Goal: Information Seeking & Learning: Find contact information

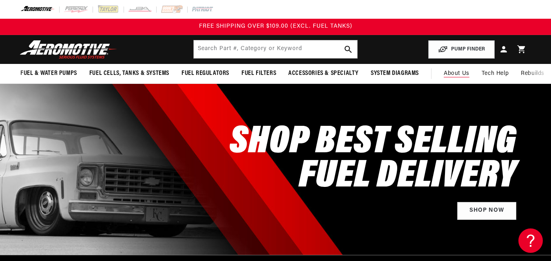
click at [460, 75] on span "About Us" at bounding box center [456, 74] width 26 height 6
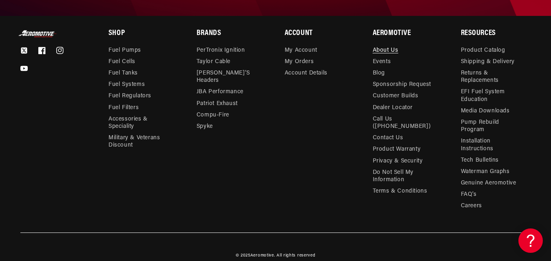
scroll to position [1056, 0]
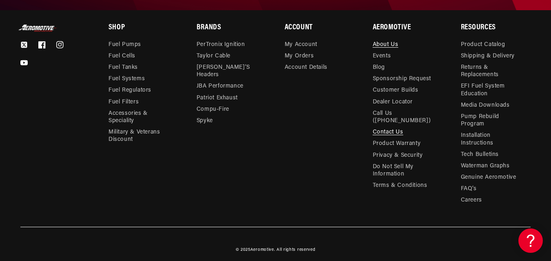
click at [392, 127] on link "Contact Us" at bounding box center [388, 132] width 31 height 11
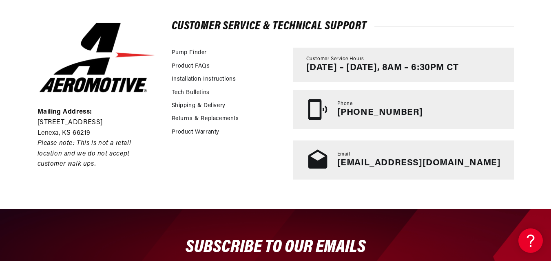
scroll to position [195, 0]
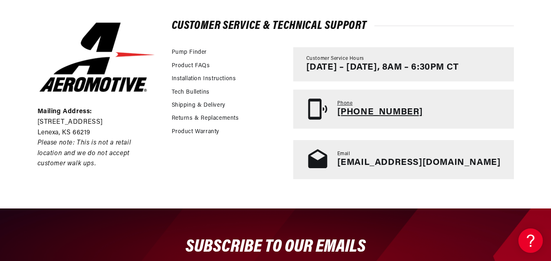
click at [391, 113] on p "[PHONE_NUMBER]" at bounding box center [380, 112] width 86 height 11
drag, startPoint x: 412, startPoint y: 121, endPoint x: 278, endPoint y: 130, distance: 133.6
click at [278, 130] on div "Product Warranty" at bounding box center [228, 133] width 113 height 13
click at [438, 107] on link "Phone 913-808-2376" at bounding box center [403, 109] width 220 height 39
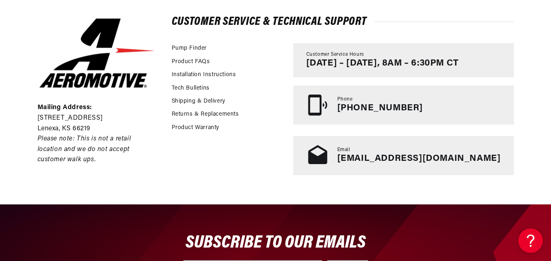
scroll to position [200, 0]
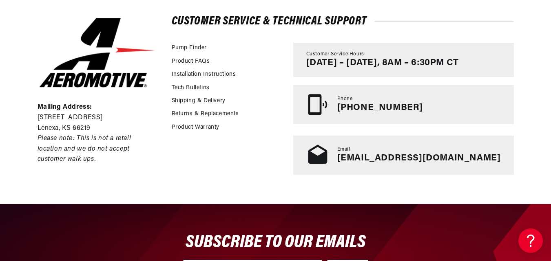
click at [492, 158] on div "Email tech@aeromotiveinc.com" at bounding box center [403, 155] width 220 height 39
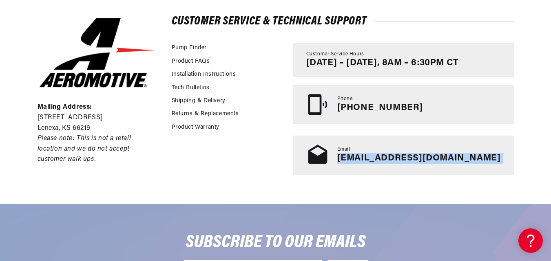
drag, startPoint x: 492, startPoint y: 158, endPoint x: 373, endPoint y: 160, distance: 118.2
click at [373, 160] on div "Email tech@aeromotiveinc.com" at bounding box center [403, 155] width 220 height 39
copy body "tech@aeromotiveinc.com"
click at [471, 158] on link "tech@aeromotiveinc.com" at bounding box center [418, 158] width 163 height 9
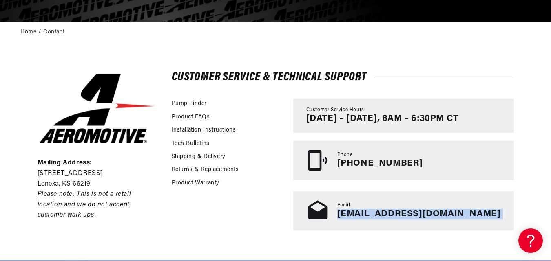
scroll to position [144, 0]
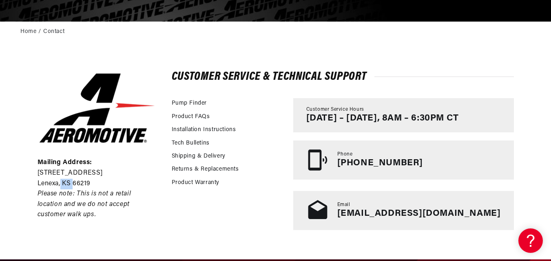
drag, startPoint x: 73, startPoint y: 182, endPoint x: 61, endPoint y: 182, distance: 12.2
click at [61, 182] on p "Lenexa, KS 66219" at bounding box center [96, 184] width 119 height 11
copy p "KS"
drag, startPoint x: 38, startPoint y: 183, endPoint x: 58, endPoint y: 182, distance: 20.0
click at [58, 182] on p "Lenexa, KS 66219" at bounding box center [96, 184] width 119 height 11
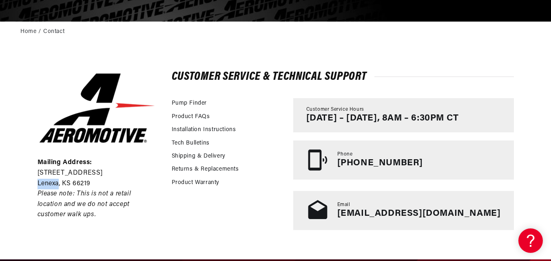
copy p "Lenexa"
